Goal: Obtain resource: Download file/media

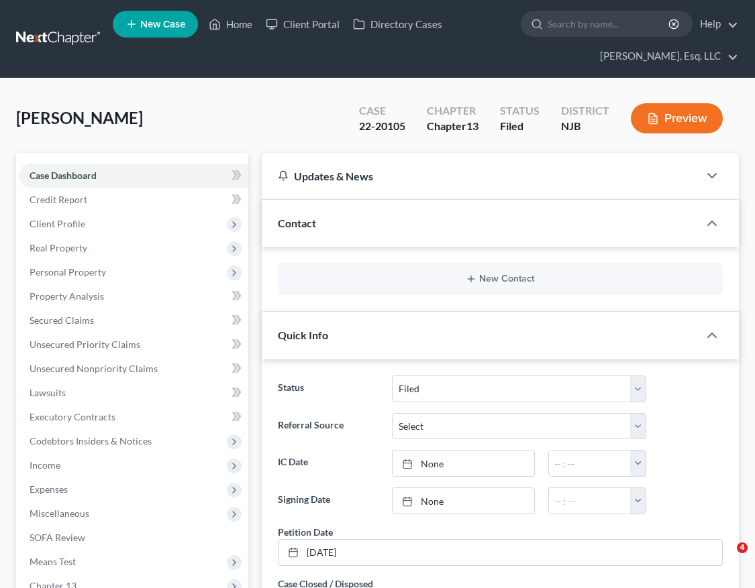
select select "6"
click at [578, 19] on input "search" at bounding box center [608, 23] width 123 height 25
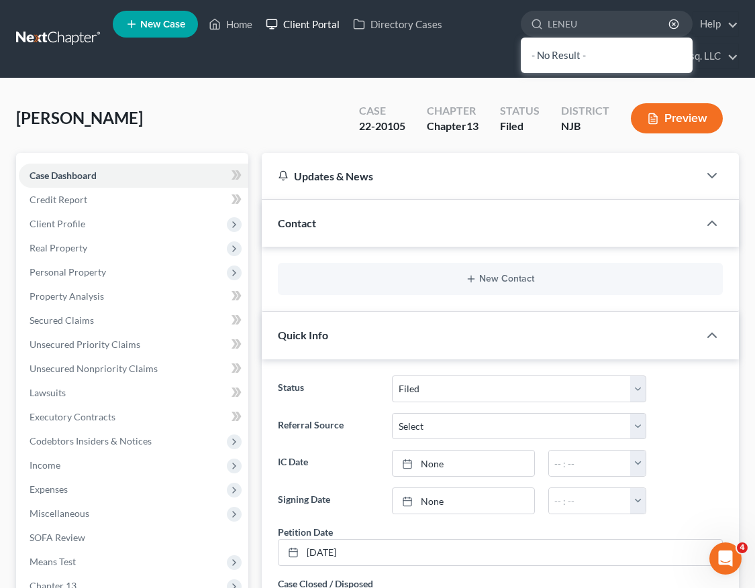
type input "LENEU"
click at [313, 30] on link "Client Portal" at bounding box center [302, 24] width 87 height 24
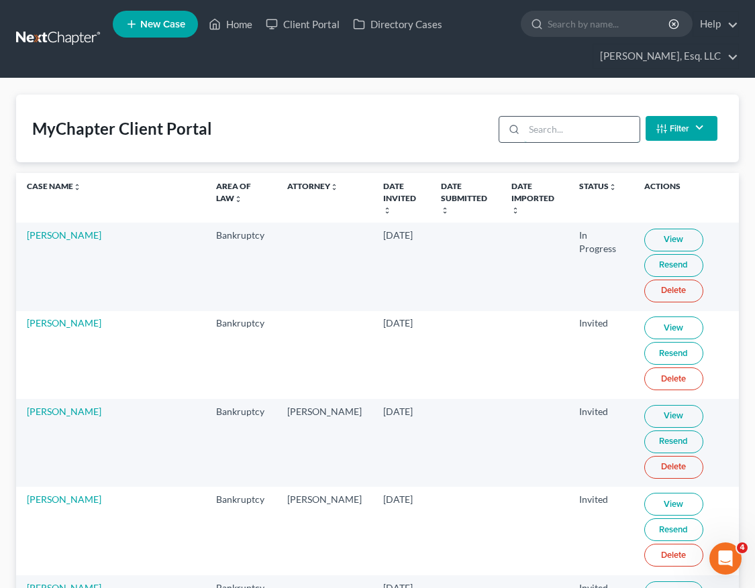
click at [611, 126] on input "search" at bounding box center [581, 129] width 115 height 25
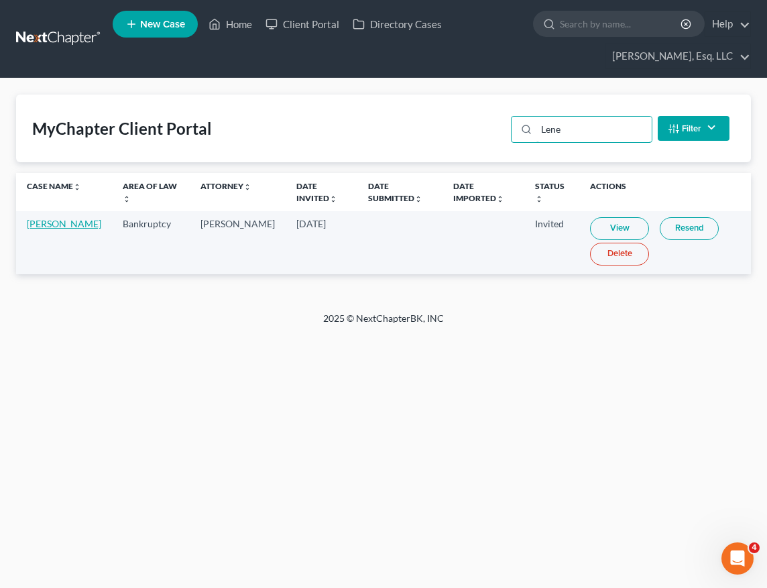
type input "Lene"
click at [45, 229] on link "[PERSON_NAME]" at bounding box center [64, 223] width 74 height 11
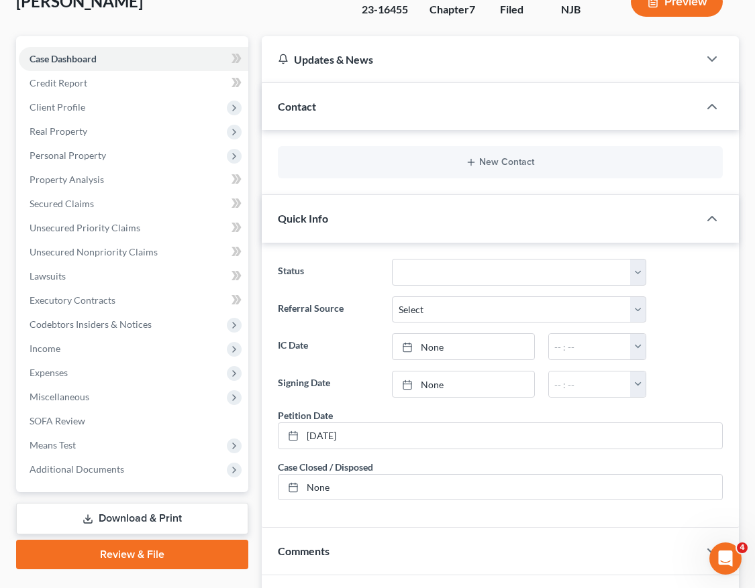
scroll to position [124, 0]
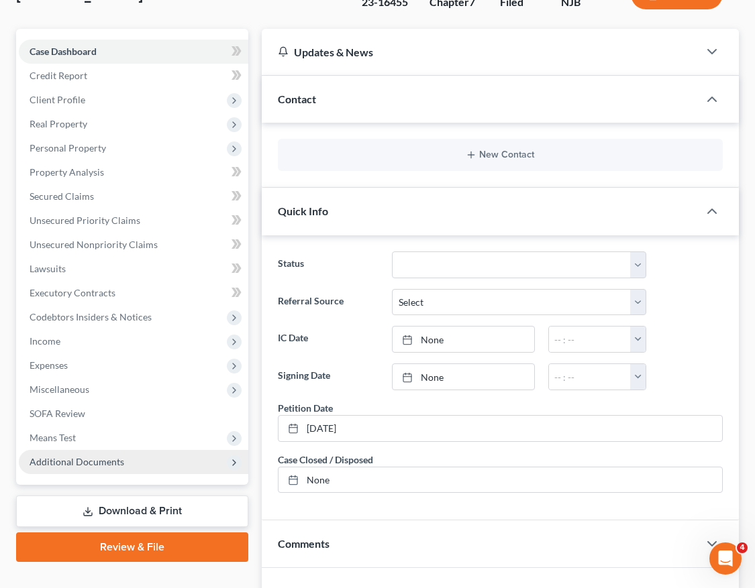
click at [140, 456] on span "Additional Documents" at bounding box center [133, 462] width 229 height 24
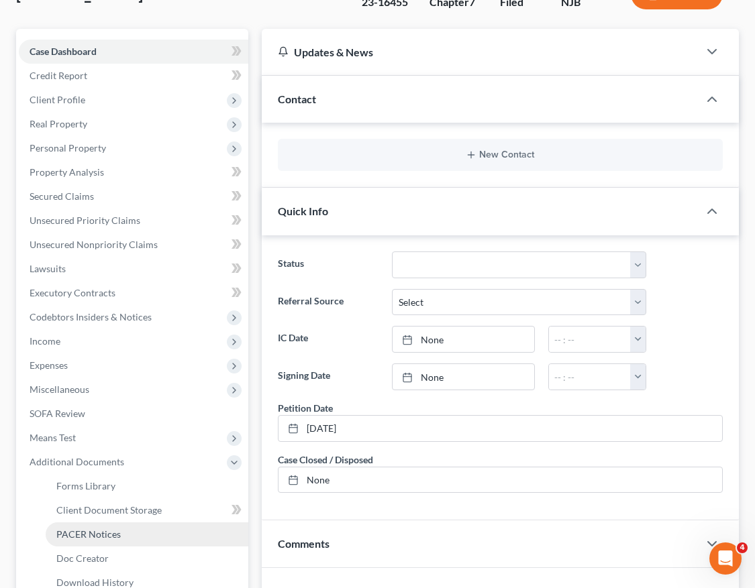
click at [115, 536] on span "PACER Notices" at bounding box center [88, 534] width 64 height 11
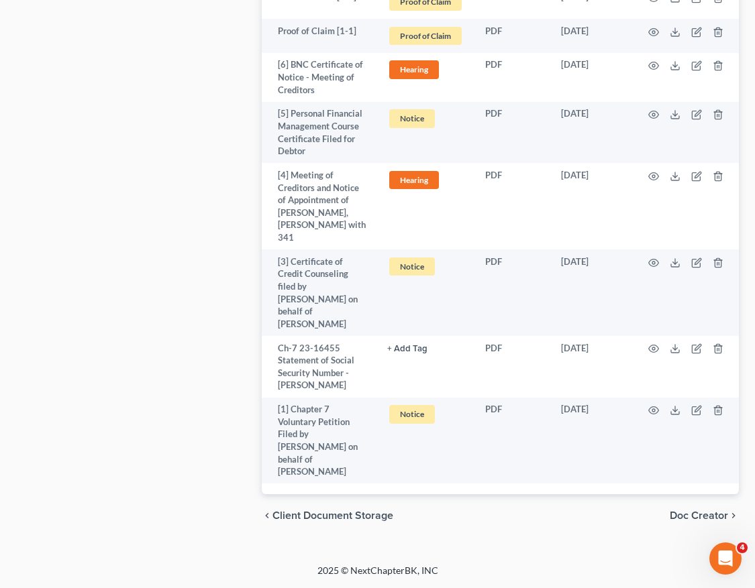
scroll to position [3555, 0]
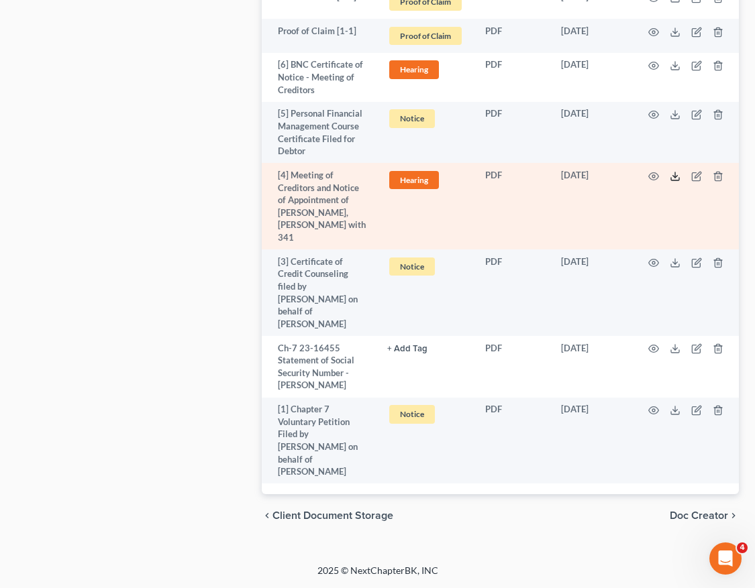
click at [672, 177] on polyline at bounding box center [674, 176] width 5 height 2
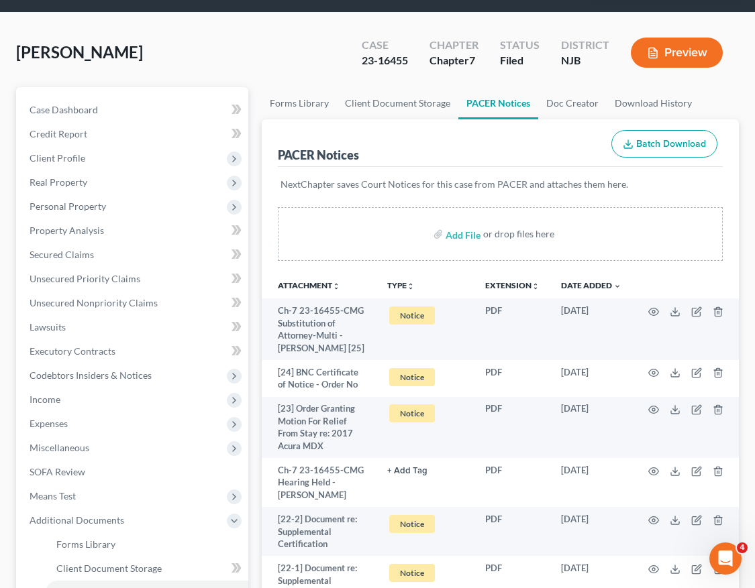
scroll to position [112, 0]
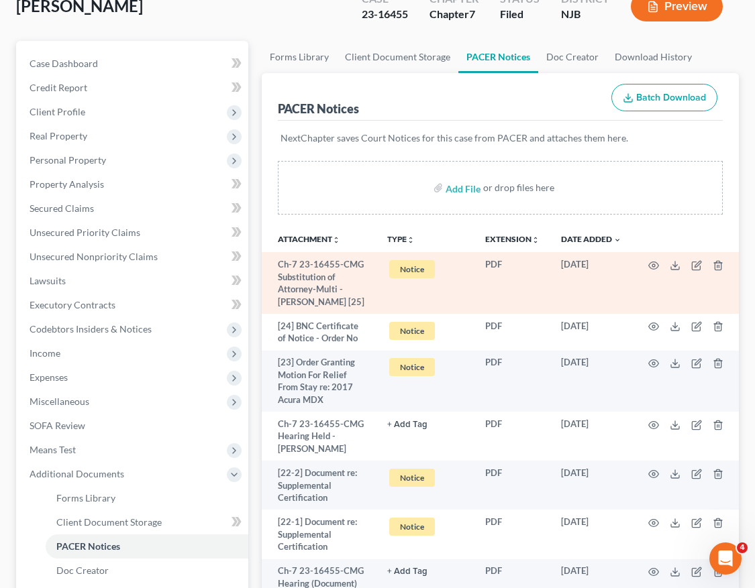
click at [661, 266] on td at bounding box center [688, 283] width 113 height 62
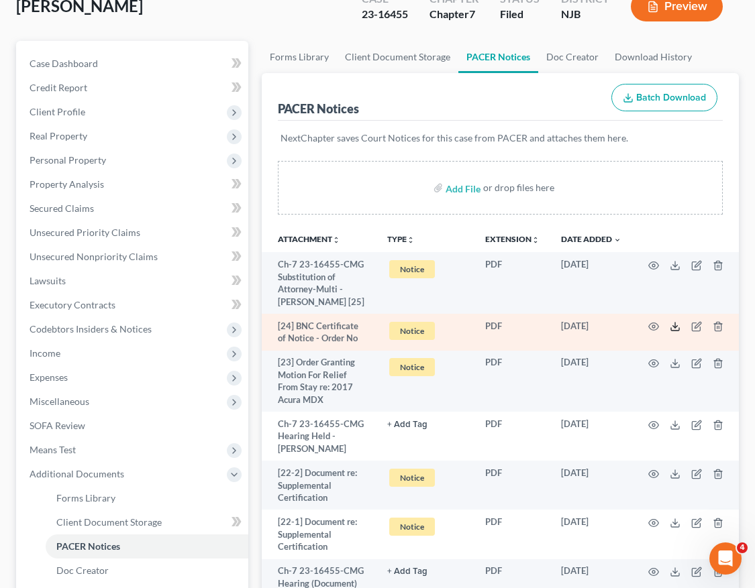
click at [673, 325] on icon at bounding box center [674, 326] width 11 height 11
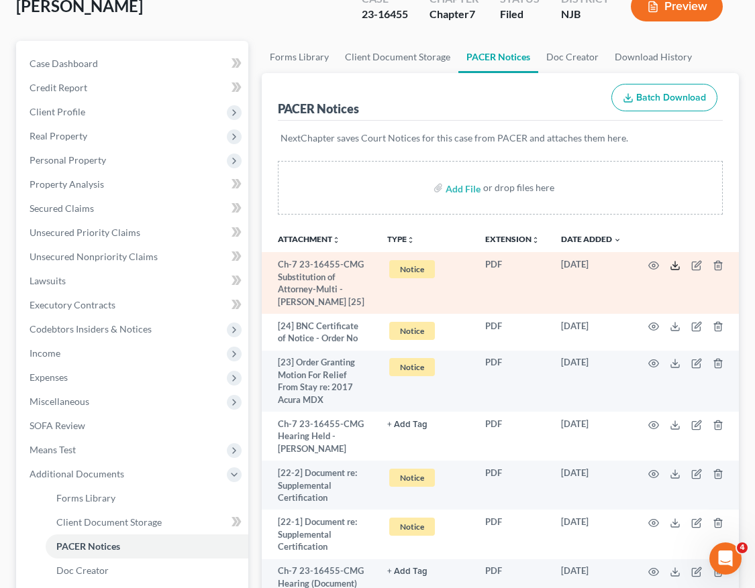
click at [669, 262] on icon at bounding box center [674, 265] width 11 height 11
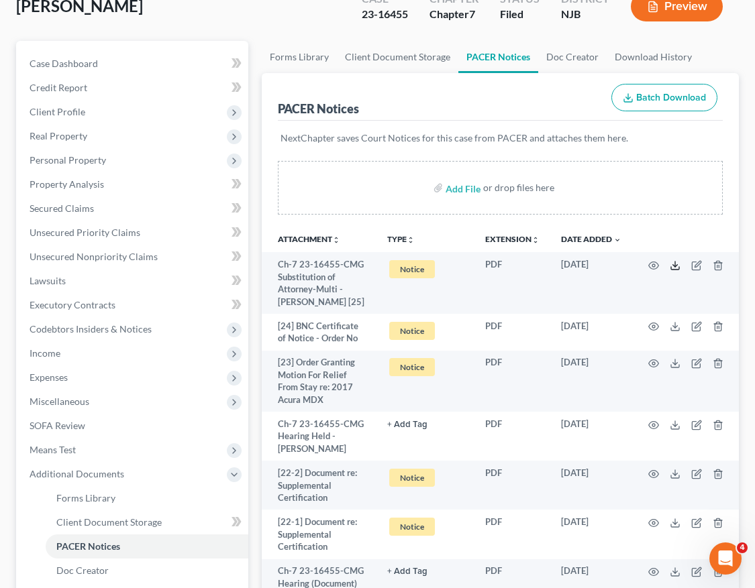
scroll to position [0, 0]
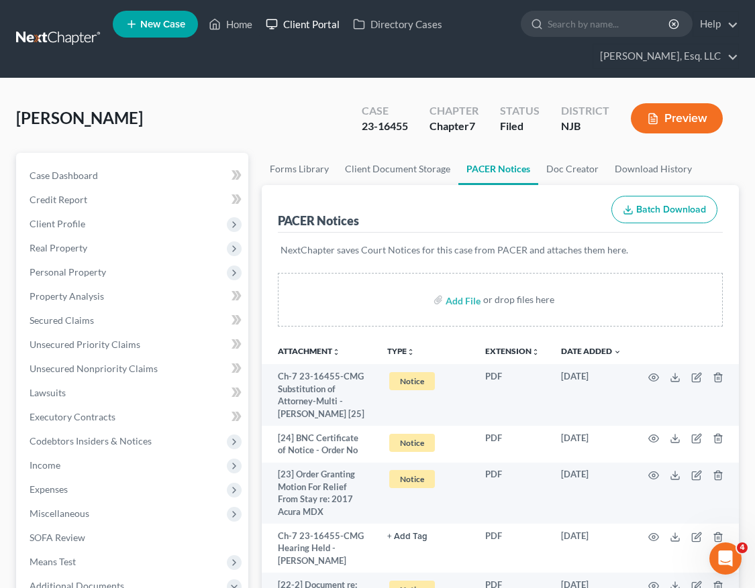
click at [318, 15] on link "Client Portal" at bounding box center [302, 24] width 87 height 24
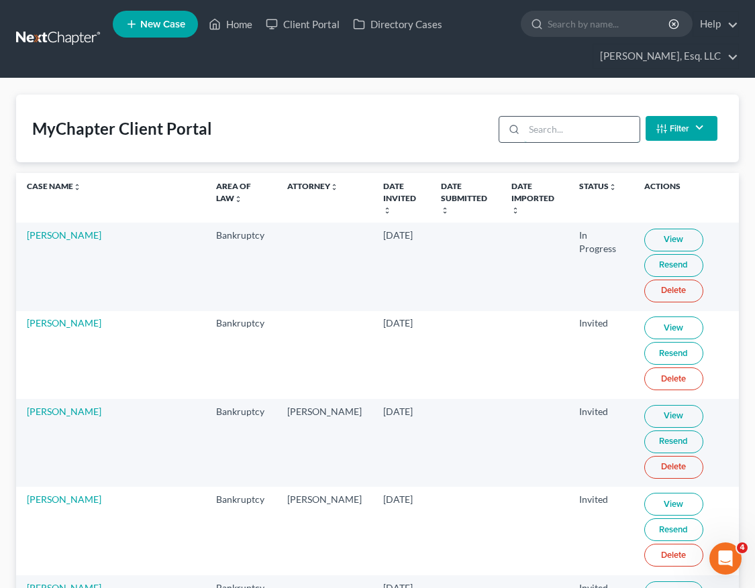
click at [569, 136] on input "search" at bounding box center [581, 129] width 115 height 25
click at [563, 129] on input "search" at bounding box center [581, 129] width 115 height 25
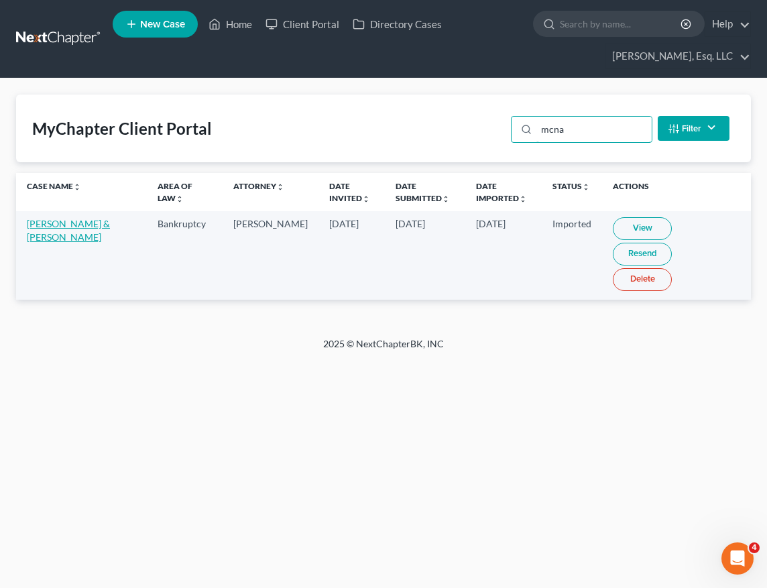
type input "mcna"
click at [75, 233] on link "[PERSON_NAME] & [PERSON_NAME]" at bounding box center [68, 230] width 83 height 25
select select "6"
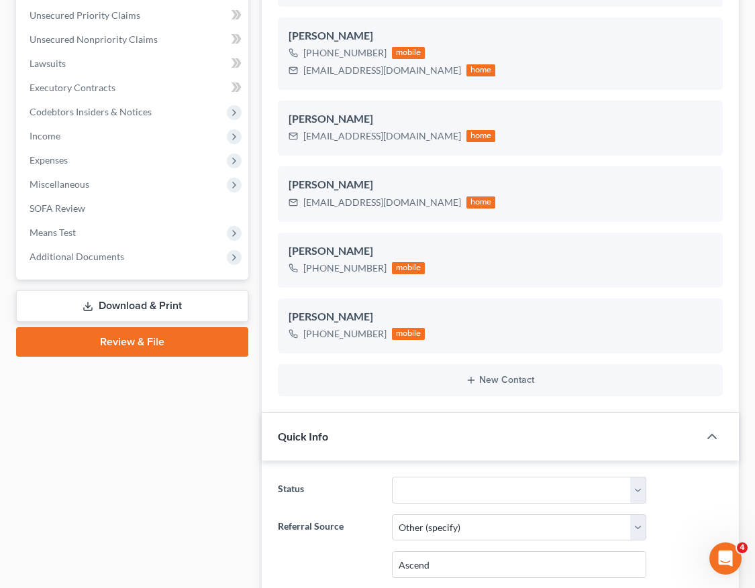
scroll to position [329, 0]
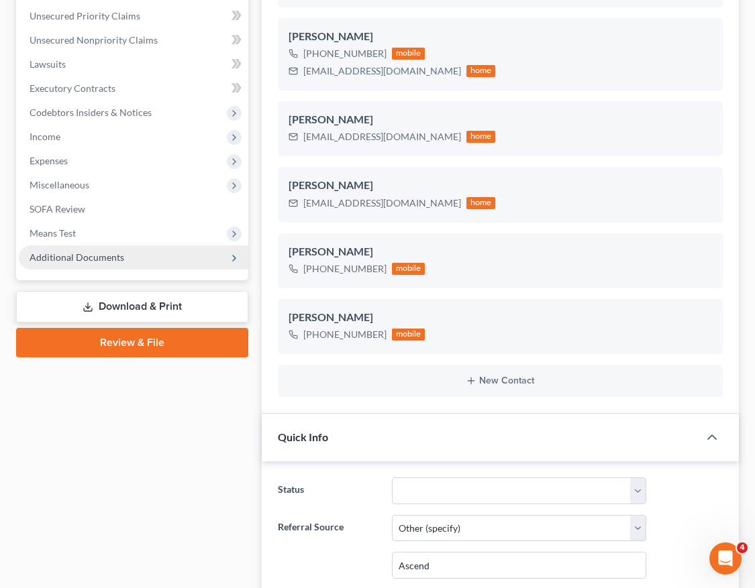
click at [100, 256] on span "Additional Documents" at bounding box center [77, 257] width 95 height 11
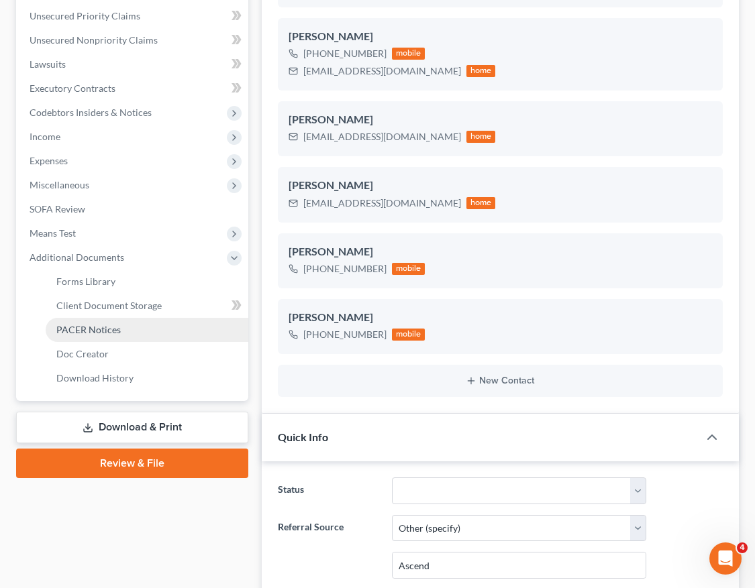
click at [98, 328] on span "PACER Notices" at bounding box center [88, 329] width 64 height 11
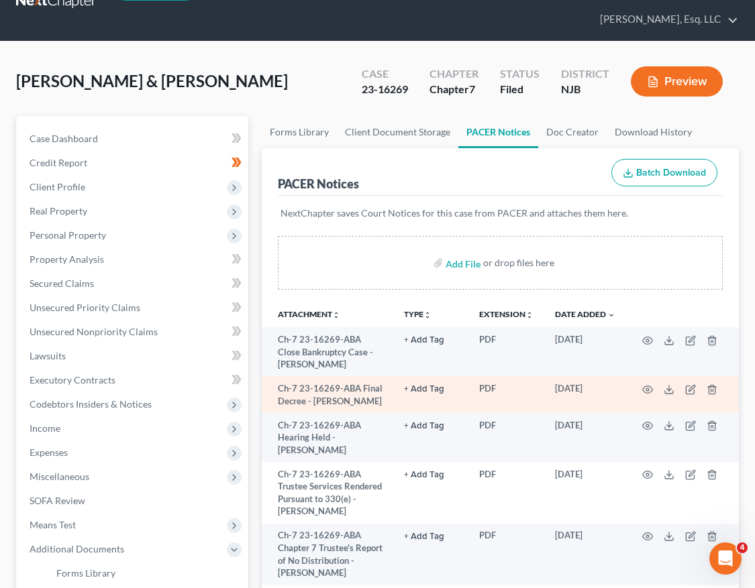
scroll to position [38, 0]
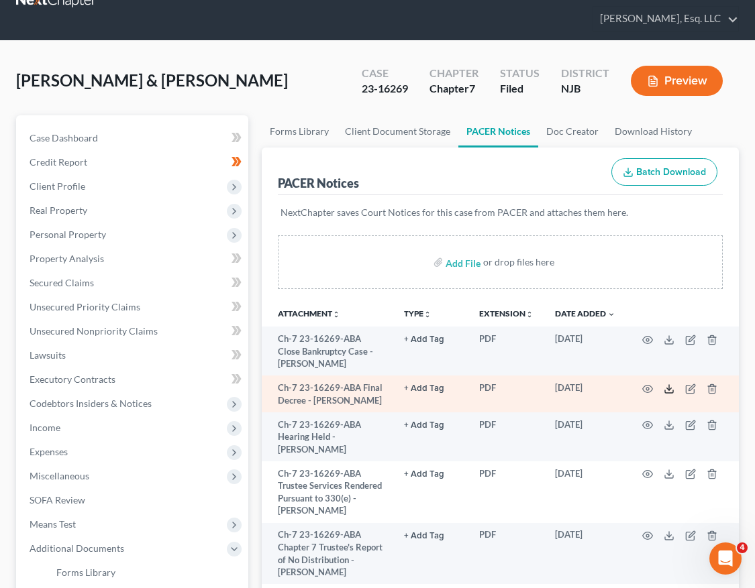
click at [667, 388] on icon at bounding box center [668, 389] width 11 height 11
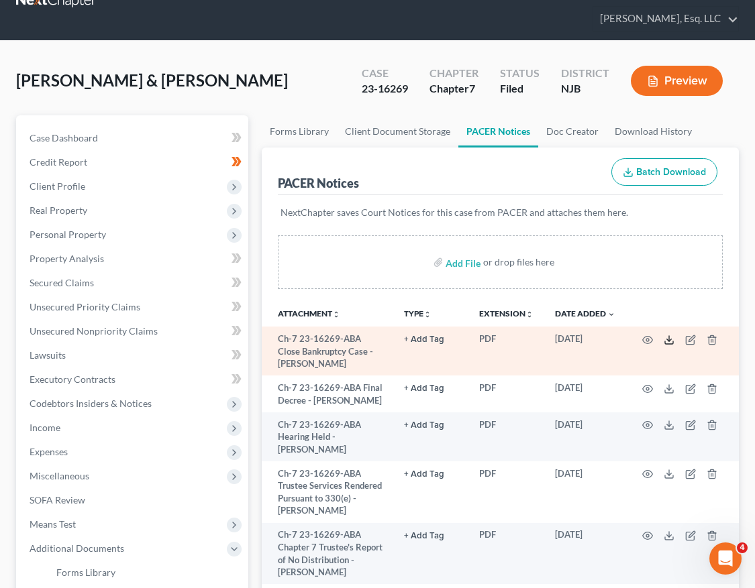
click at [668, 339] on icon at bounding box center [668, 340] width 11 height 11
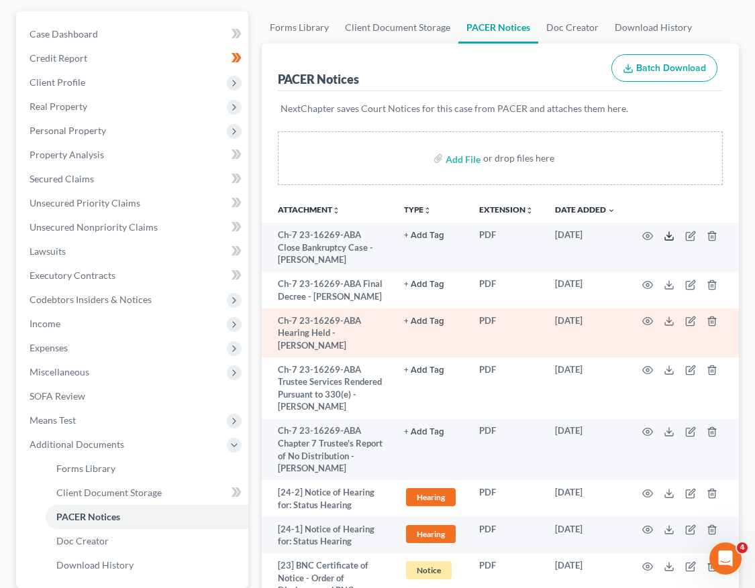
scroll to position [143, 0]
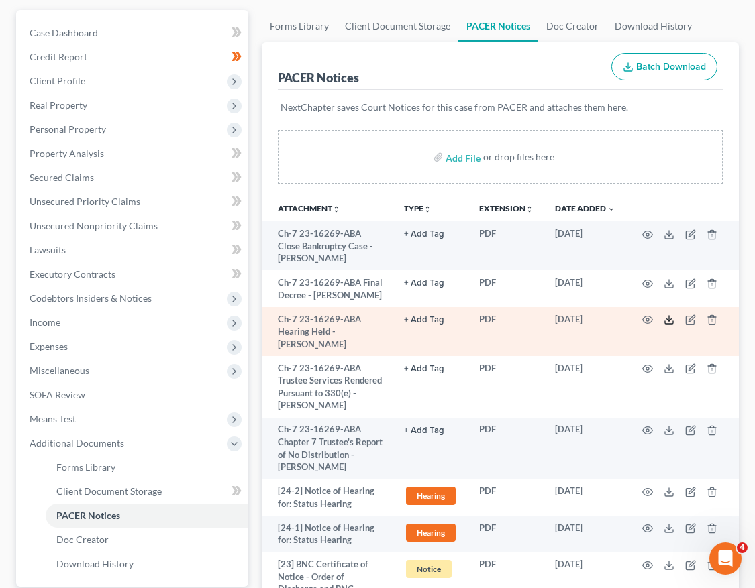
click at [666, 320] on icon at bounding box center [668, 320] width 11 height 11
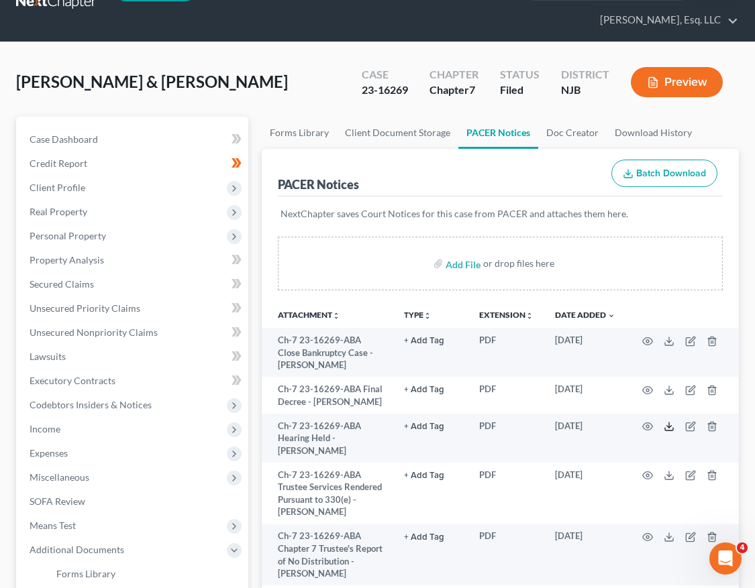
scroll to position [0, 0]
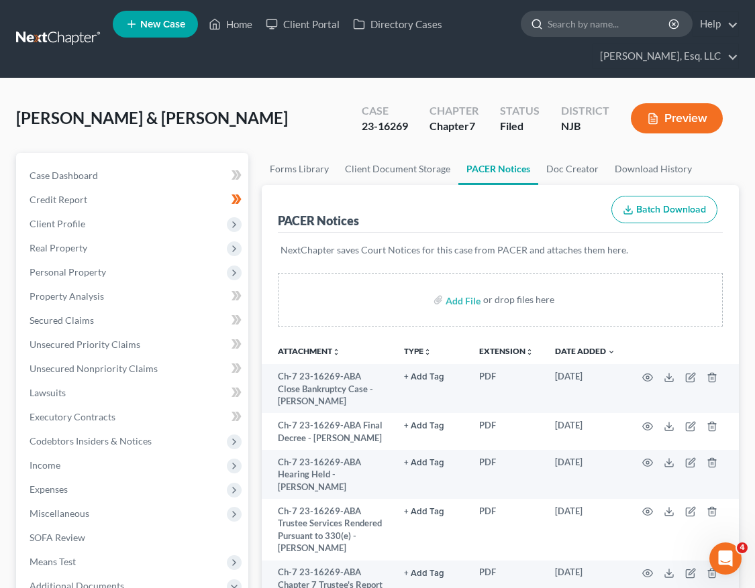
click at [570, 22] on input "search" at bounding box center [608, 23] width 123 height 25
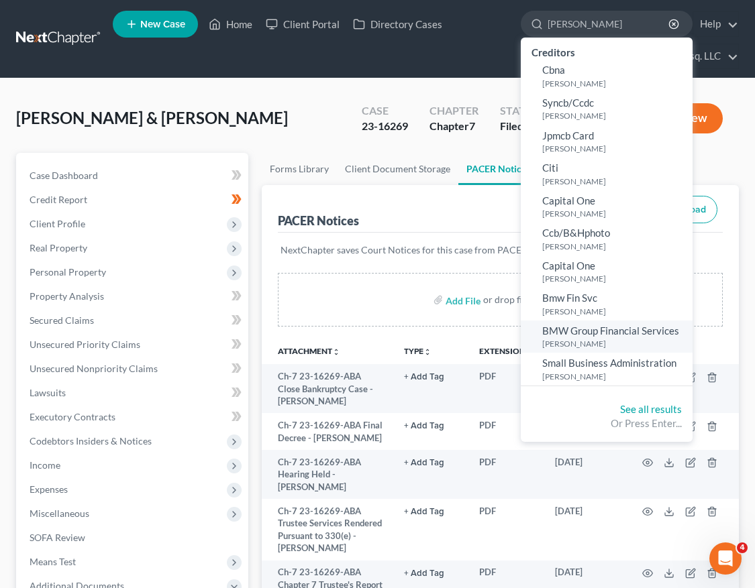
type input "[PERSON_NAME]"
click at [582, 351] on link "BMW Group Financial Services [GEOGRAPHIC_DATA][PERSON_NAME][GEOGRAPHIC_DATA]" at bounding box center [607, 337] width 172 height 33
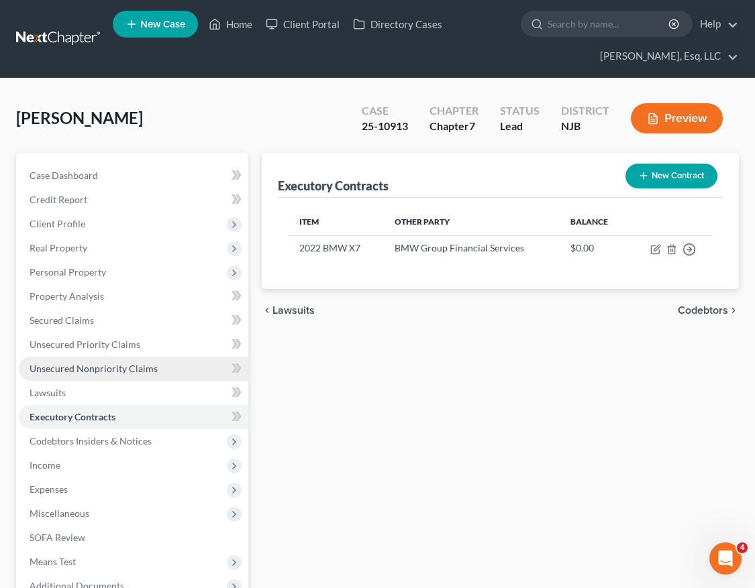
scroll to position [149, 0]
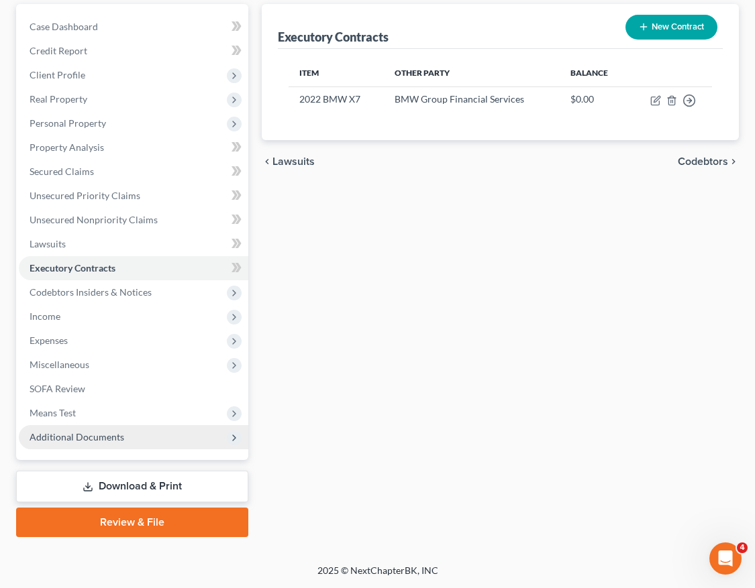
click at [83, 441] on span "Additional Documents" at bounding box center [77, 436] width 95 height 11
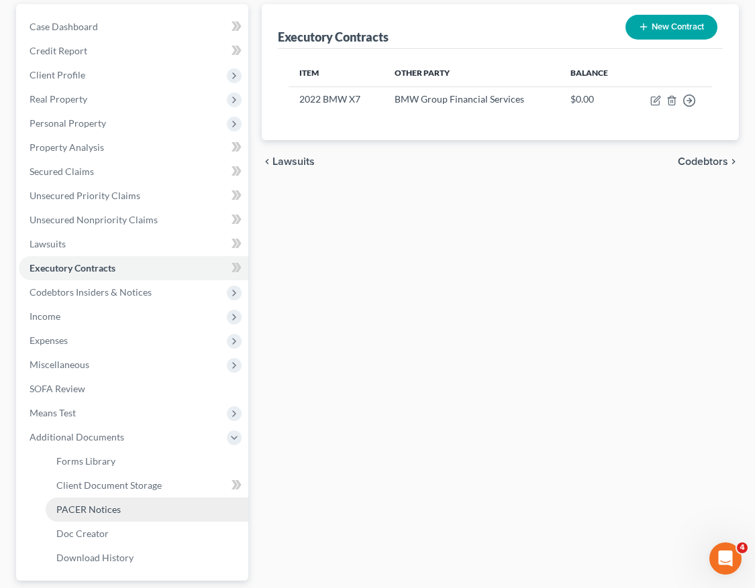
click at [85, 514] on span "PACER Notices" at bounding box center [88, 509] width 64 height 11
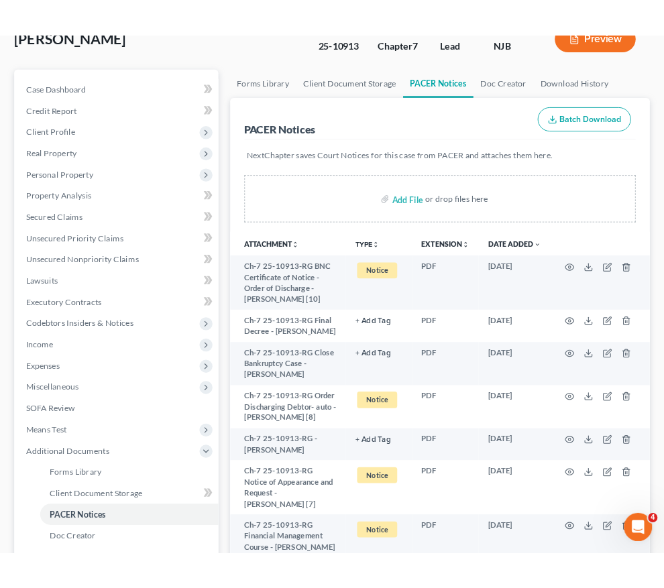
scroll to position [174, 0]
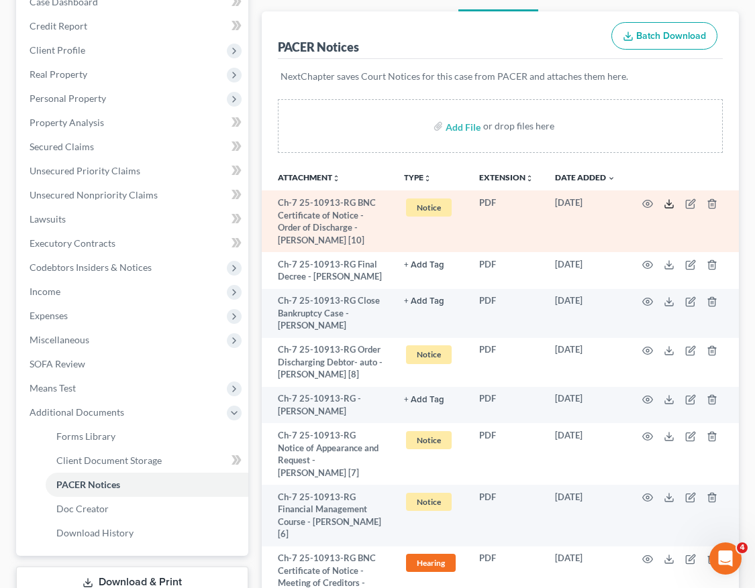
click at [668, 204] on polyline at bounding box center [669, 204] width 5 height 2
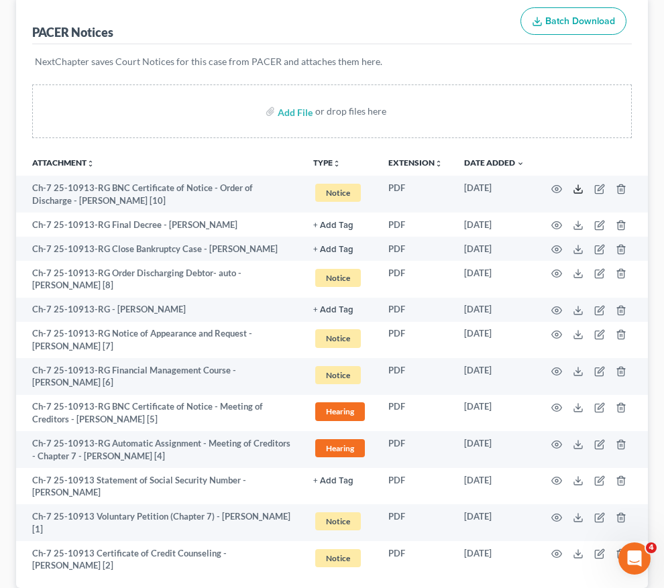
scroll to position [0, 0]
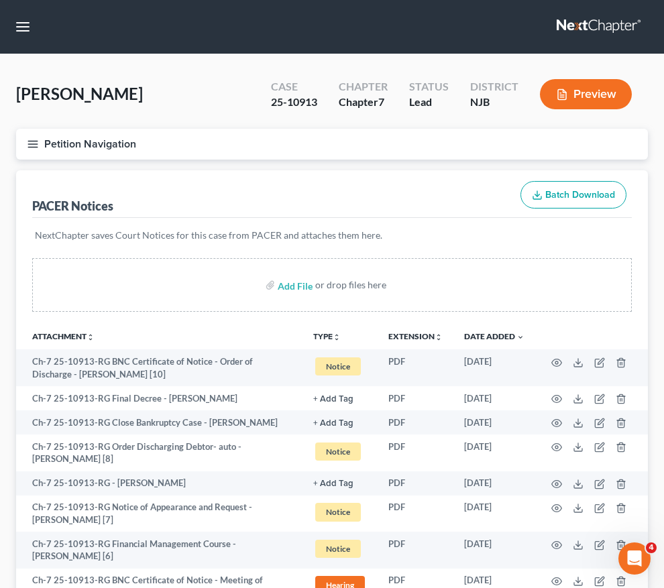
click at [0, 0] on input "search" at bounding box center [0, 0] width 0 height 0
type input "[GEOGRAPHIC_DATA]"
click at [0, 0] on small "25-16828" at bounding box center [0, 0] width 0 height 0
select select "6"
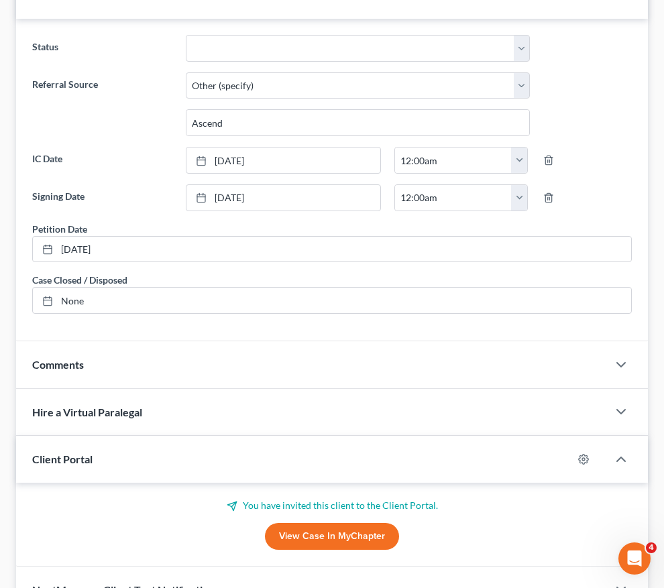
scroll to position [313, 0]
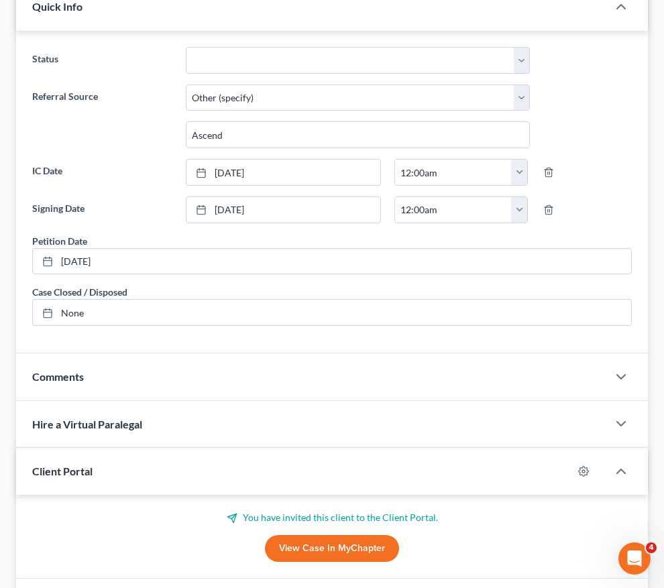
click at [0, 0] on span "Additional Documents" at bounding box center [0, 0] width 0 height 0
click at [0, 0] on span "PACER Notices" at bounding box center [0, 0] width 0 height 0
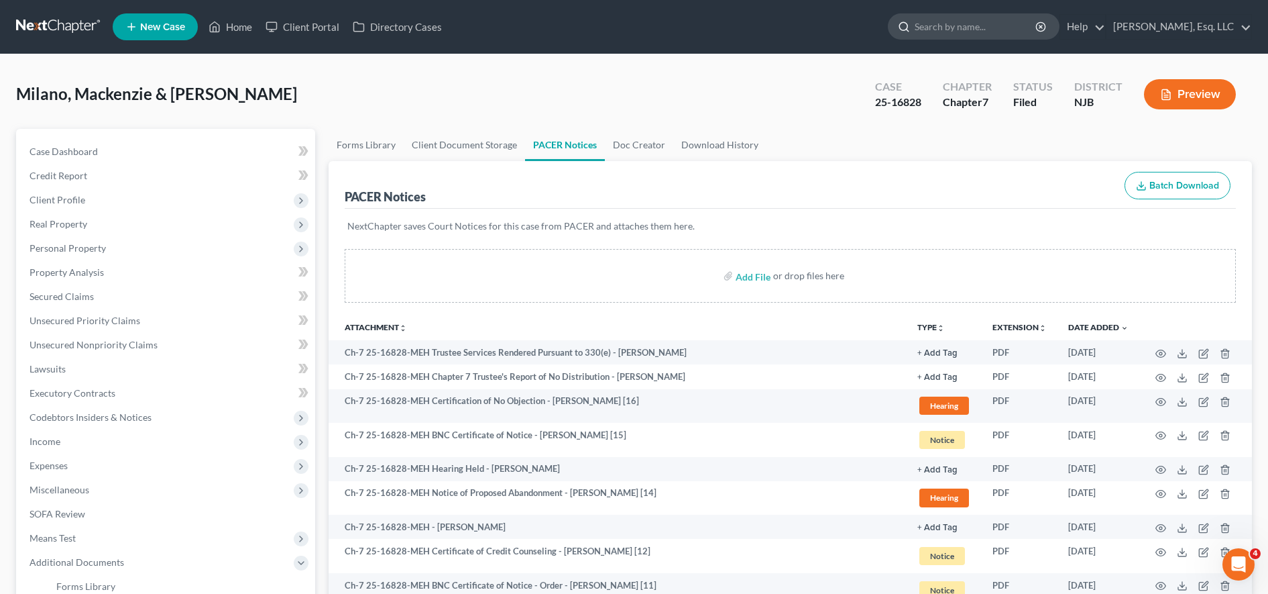
click at [754, 22] on input "search" at bounding box center [976, 26] width 123 height 25
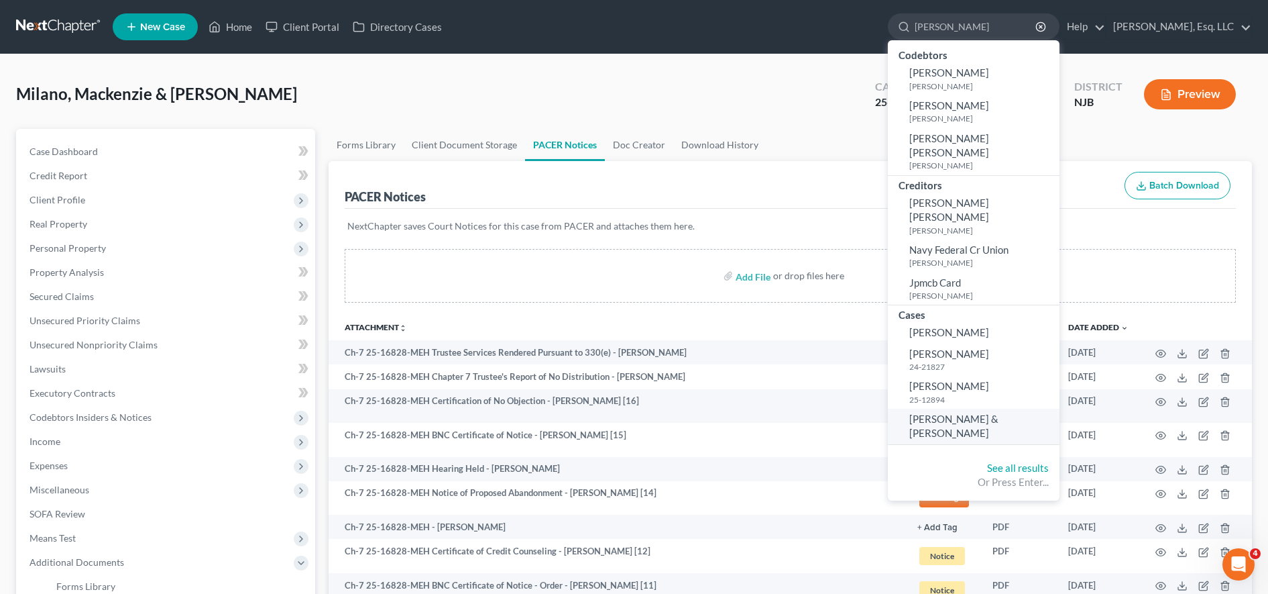
type input "[PERSON_NAME]"
click at [754, 413] on span "[PERSON_NAME] & [PERSON_NAME]" at bounding box center [954, 426] width 89 height 26
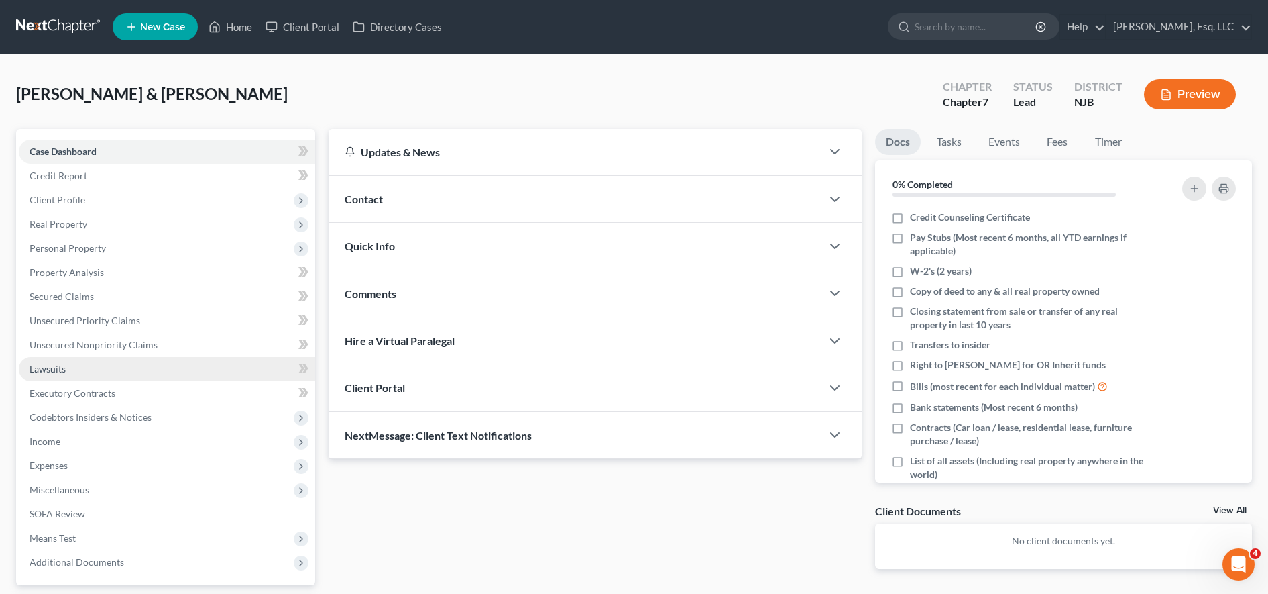
scroll to position [119, 0]
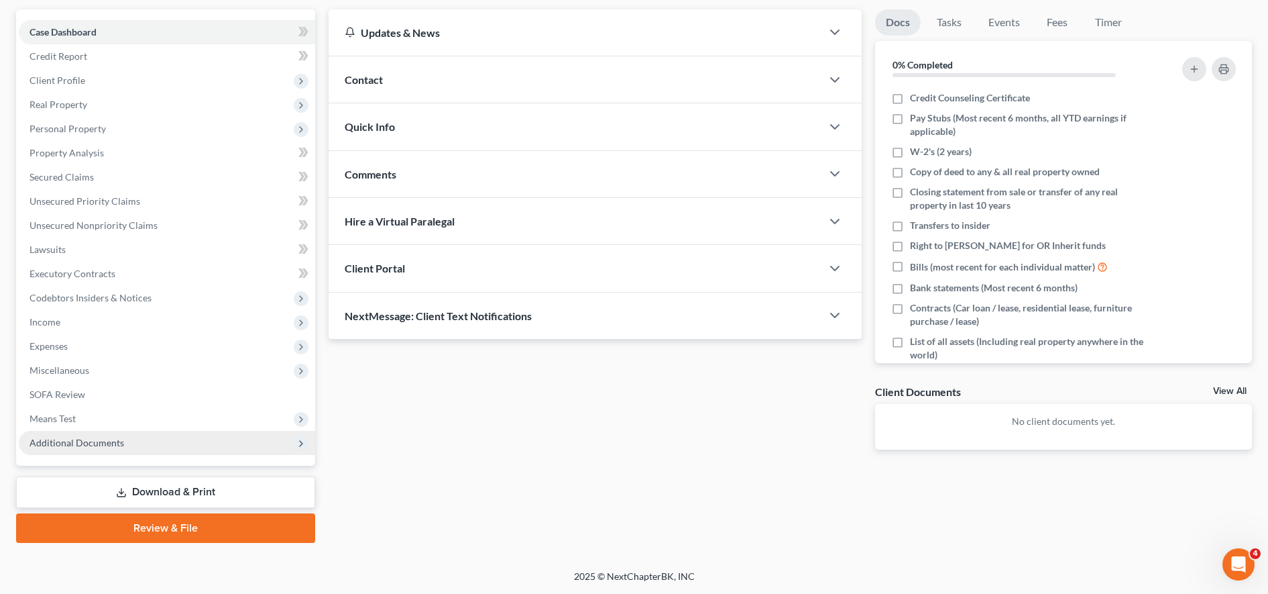
click at [81, 449] on span "Additional Documents" at bounding box center [167, 443] width 296 height 24
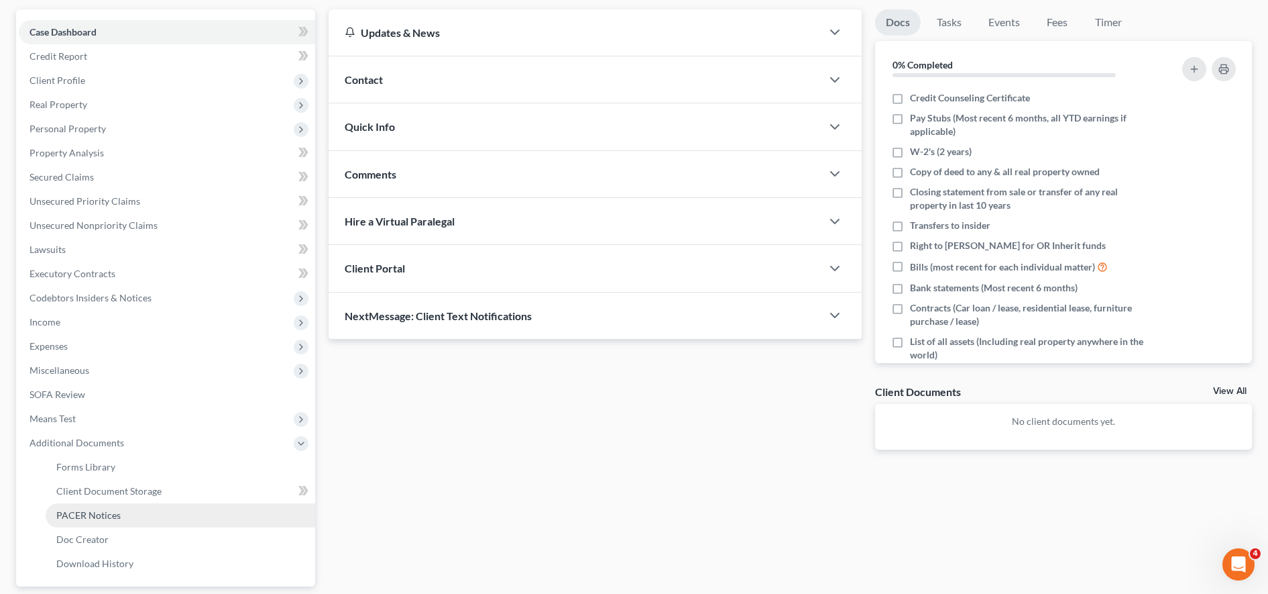
click at [107, 515] on span "PACER Notices" at bounding box center [88, 514] width 64 height 11
